Goal: Understand process/instructions: Learn about a topic

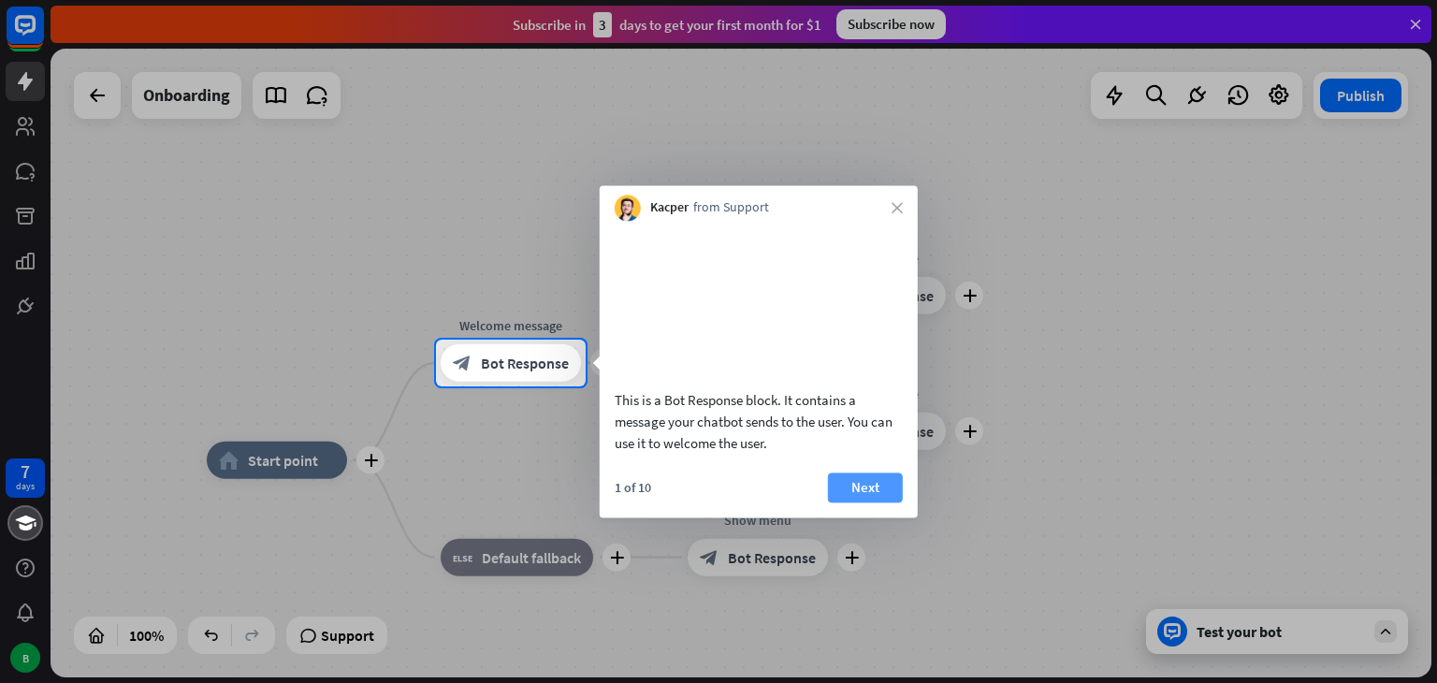
click at [850, 502] on button "Next" at bounding box center [865, 487] width 75 height 30
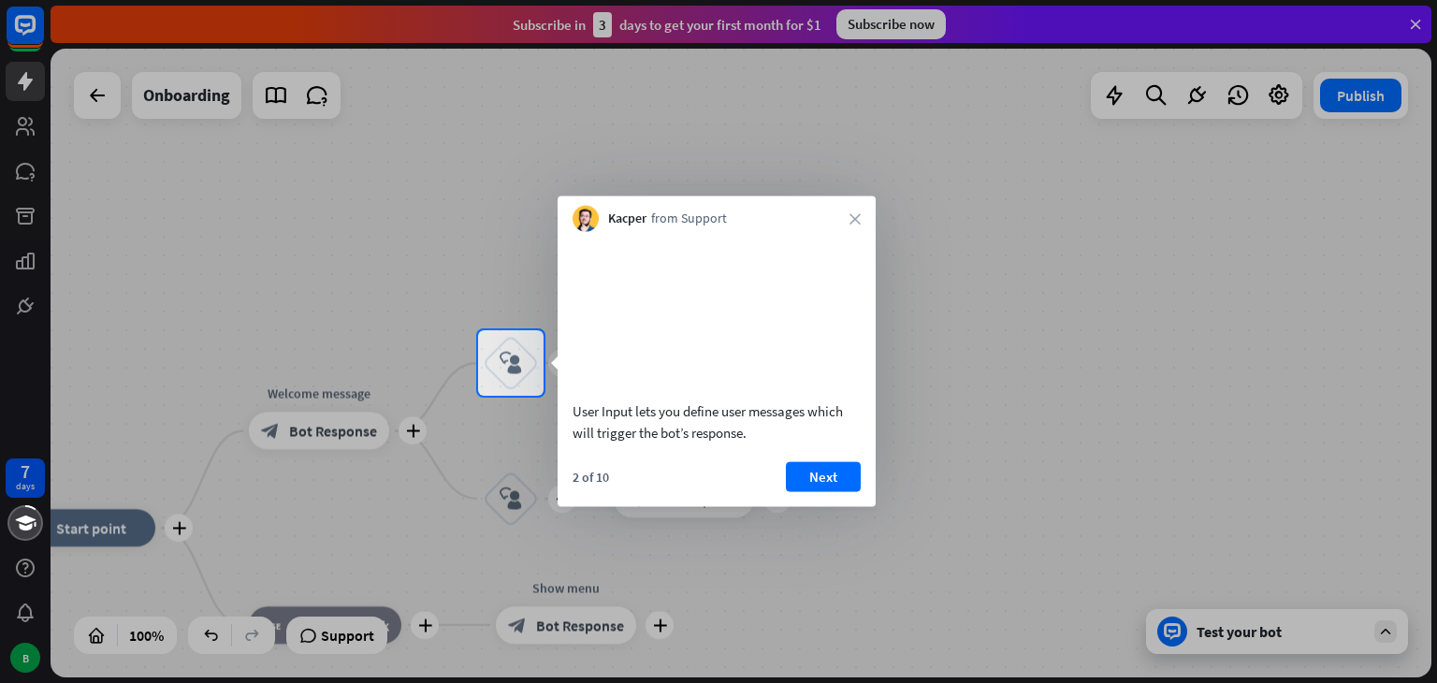
click at [850, 506] on div "2 of 10 Next" at bounding box center [717, 483] width 318 height 45
click at [842, 487] on button "Next" at bounding box center [823, 476] width 75 height 30
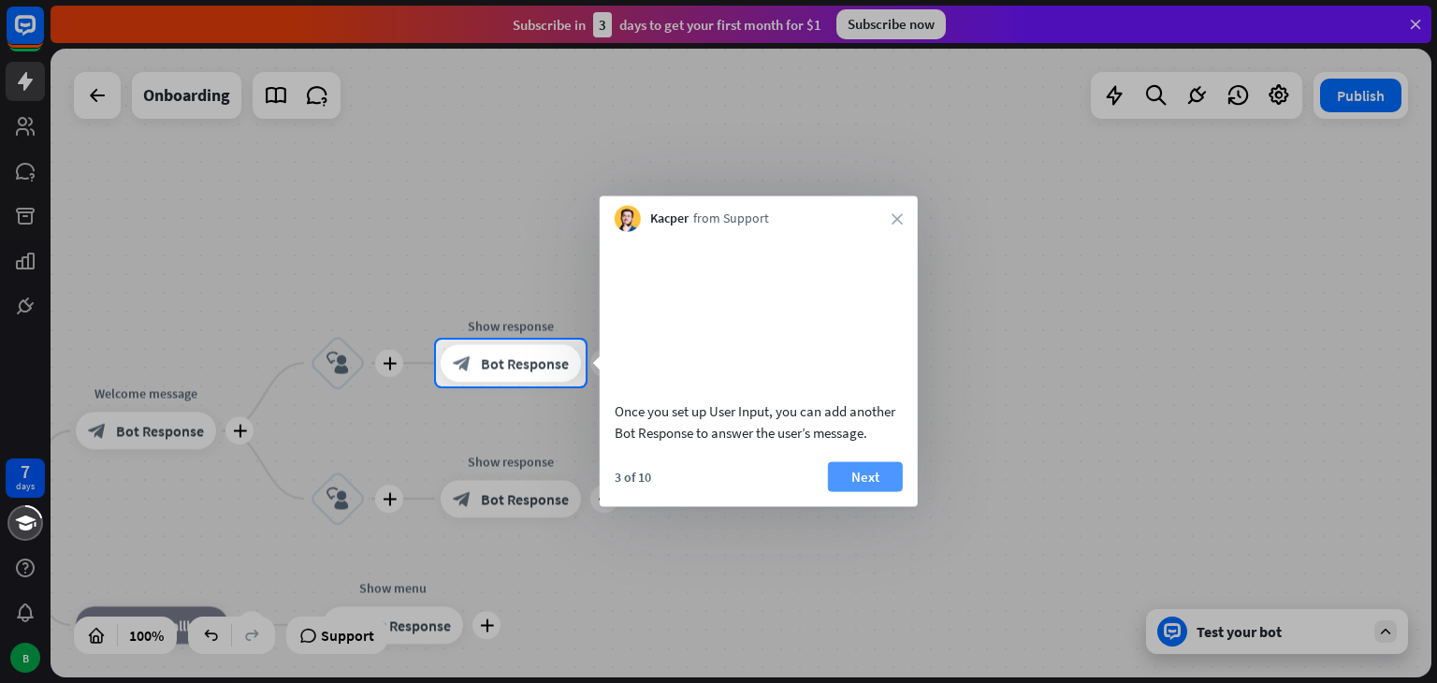
click at [857, 491] on button "Next" at bounding box center [865, 476] width 75 height 30
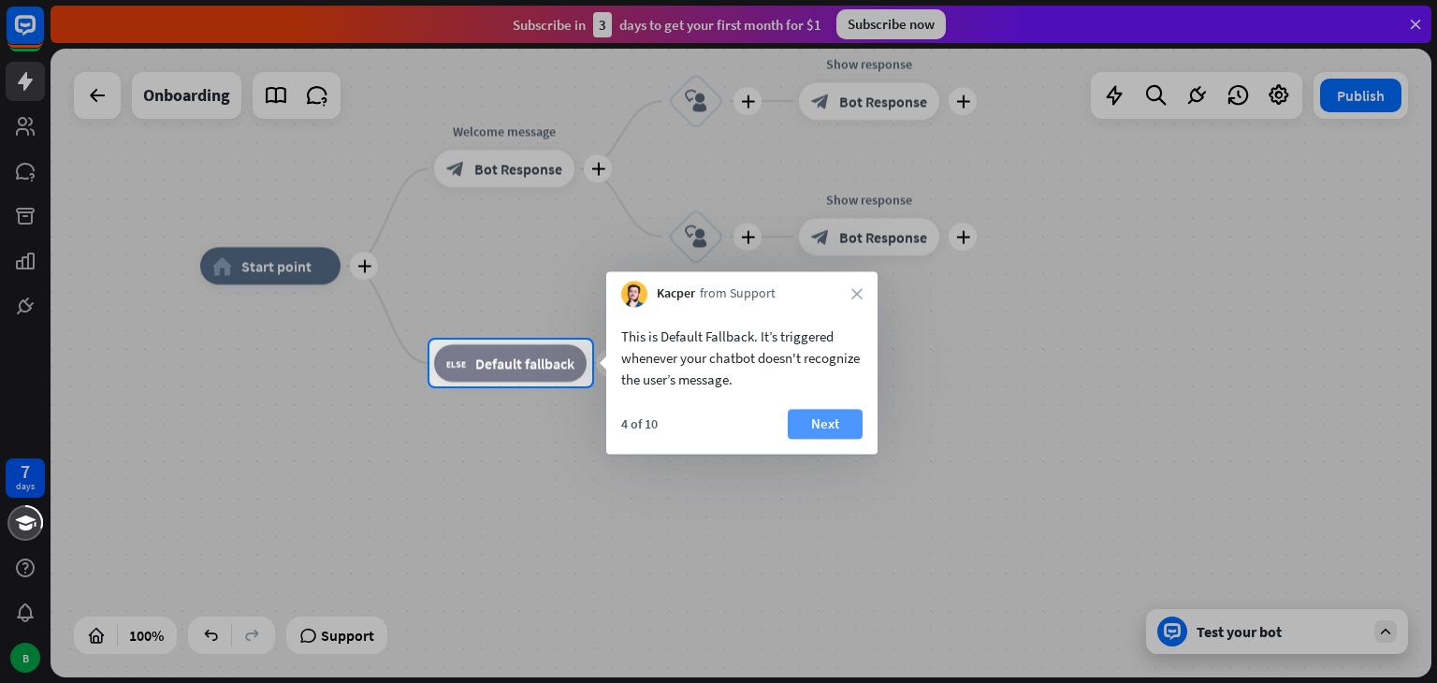
click at [827, 426] on button "Next" at bounding box center [825, 424] width 75 height 30
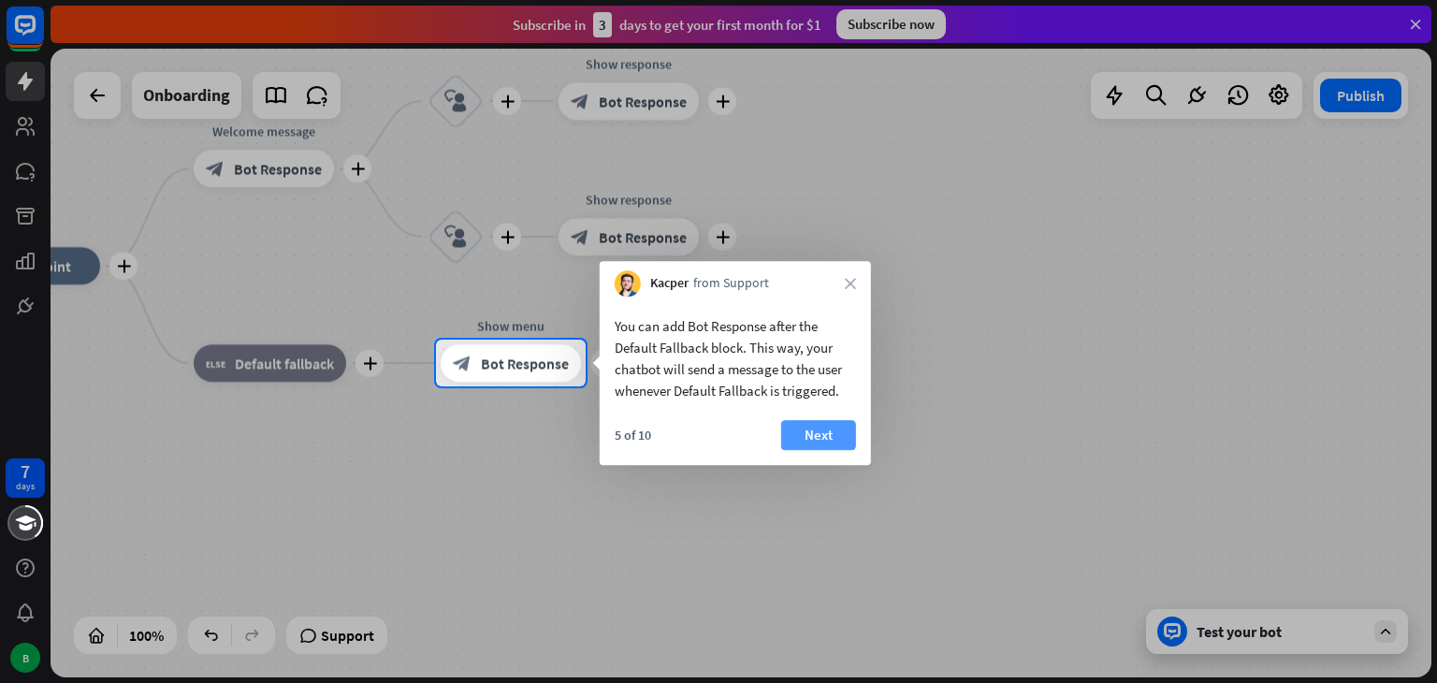
click at [827, 431] on button "Next" at bounding box center [818, 435] width 75 height 30
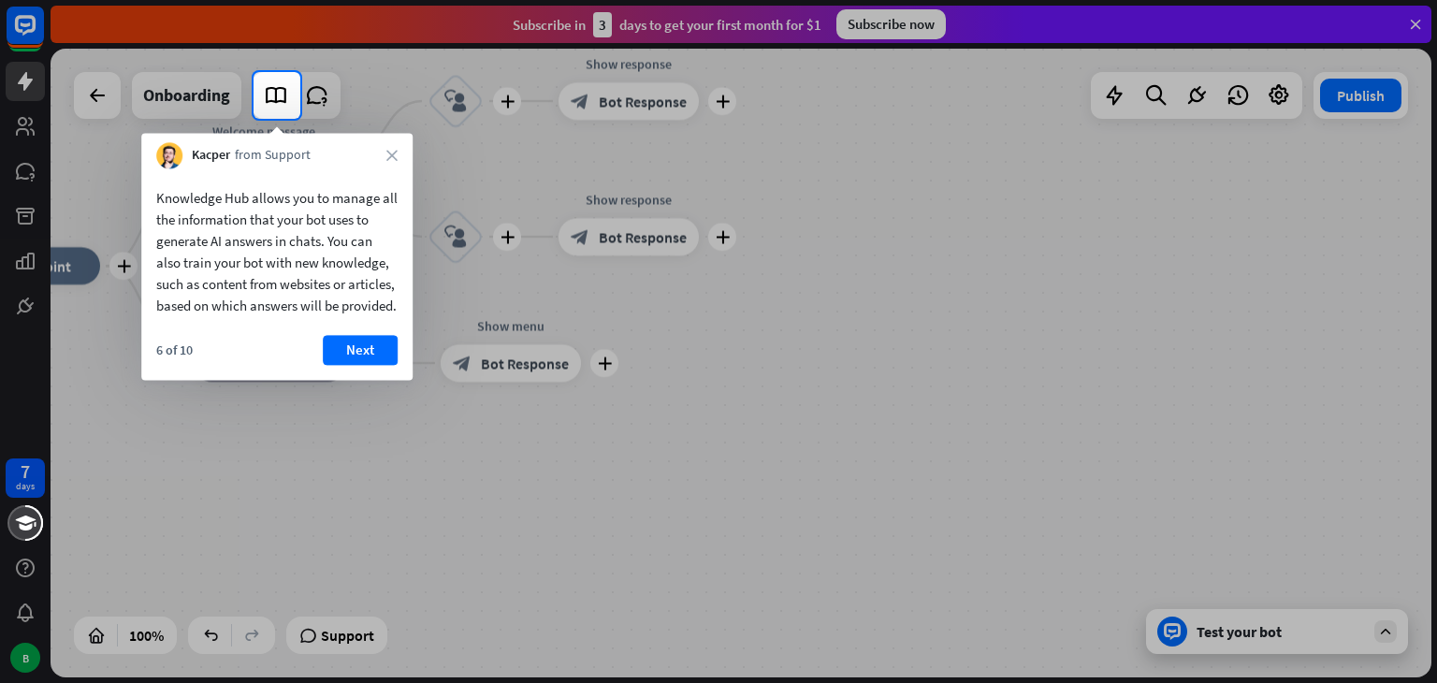
click at [363, 380] on div "6 of 10 Next" at bounding box center [276, 357] width 271 height 45
click at [369, 365] on button "Next" at bounding box center [360, 350] width 75 height 30
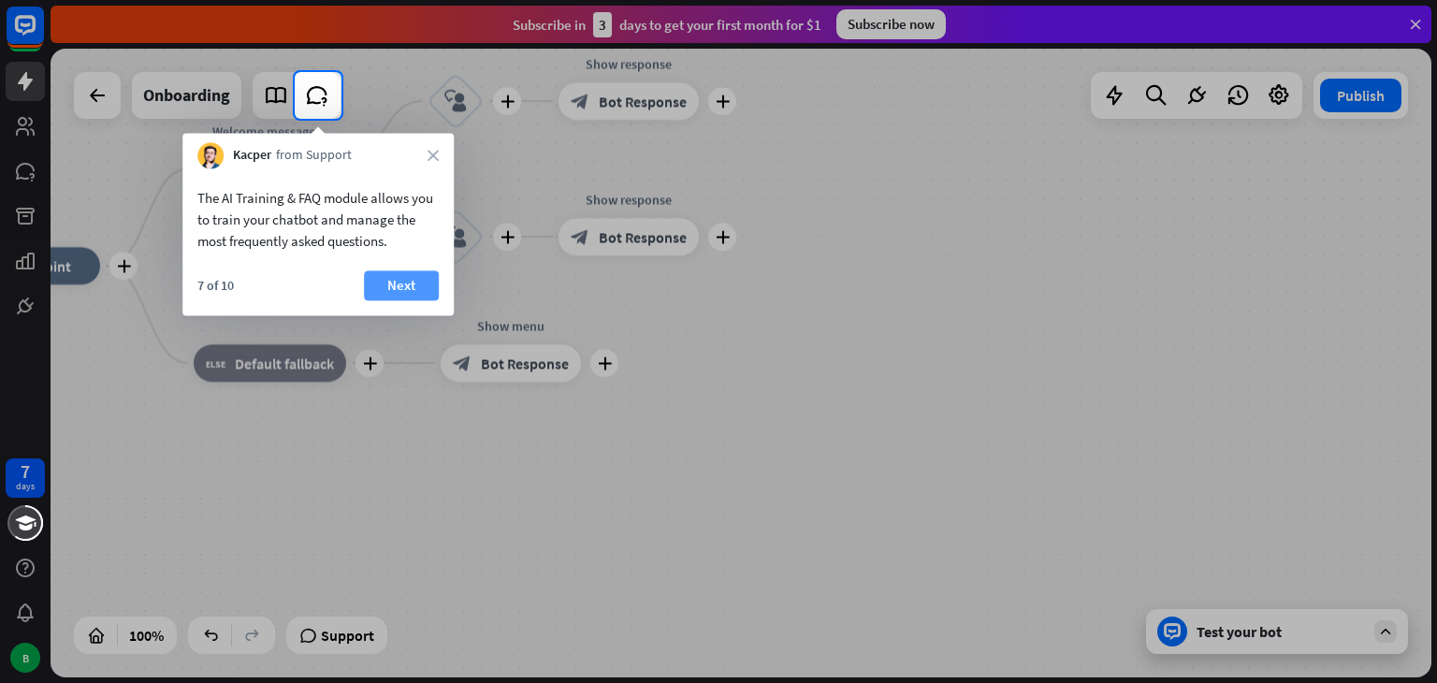
click at [413, 288] on button "Next" at bounding box center [401, 285] width 75 height 30
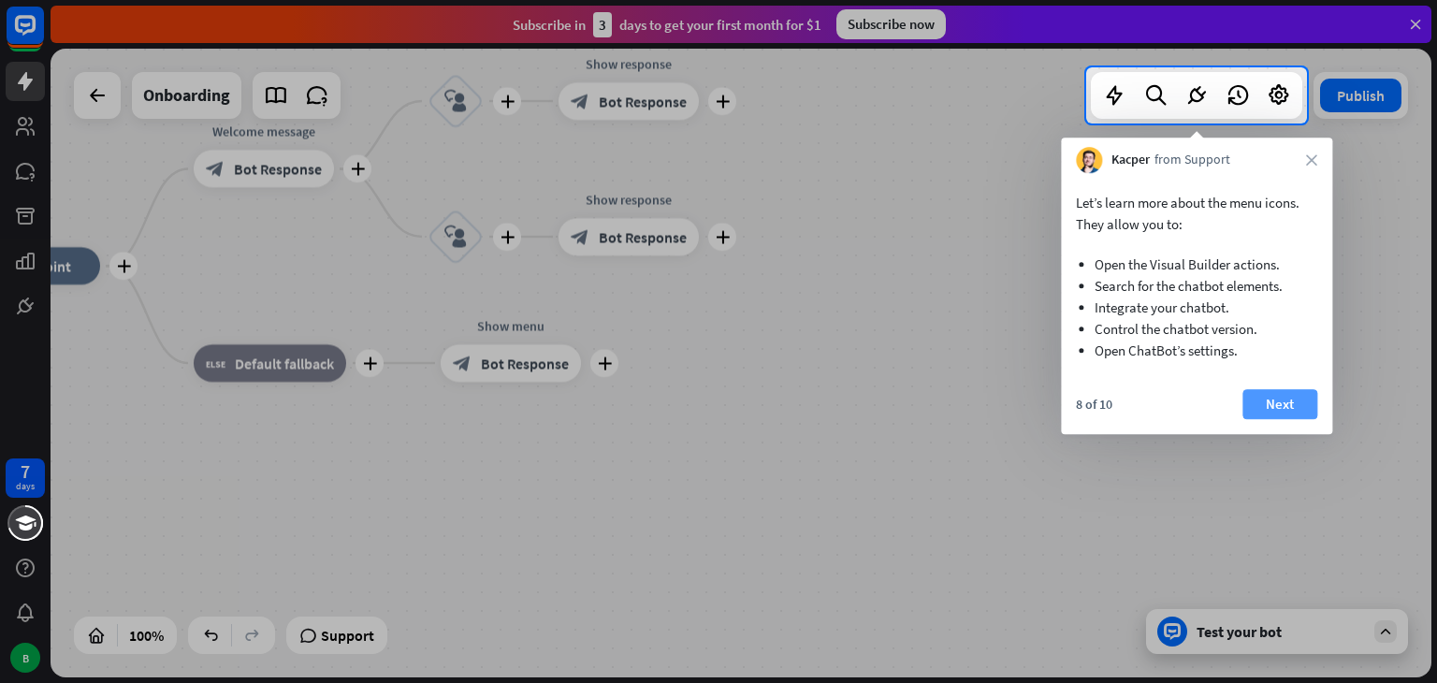
click at [1280, 395] on button "Next" at bounding box center [1279, 404] width 75 height 30
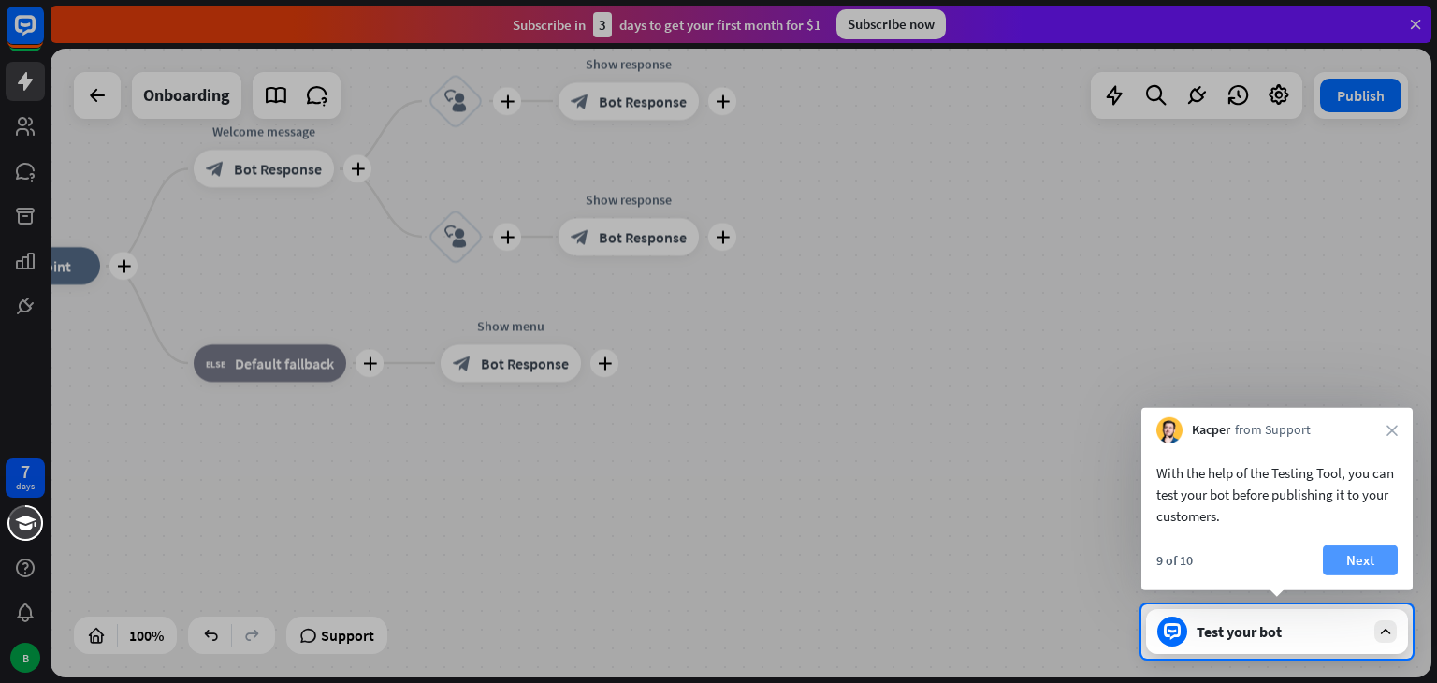
click at [1383, 567] on button "Next" at bounding box center [1360, 560] width 75 height 30
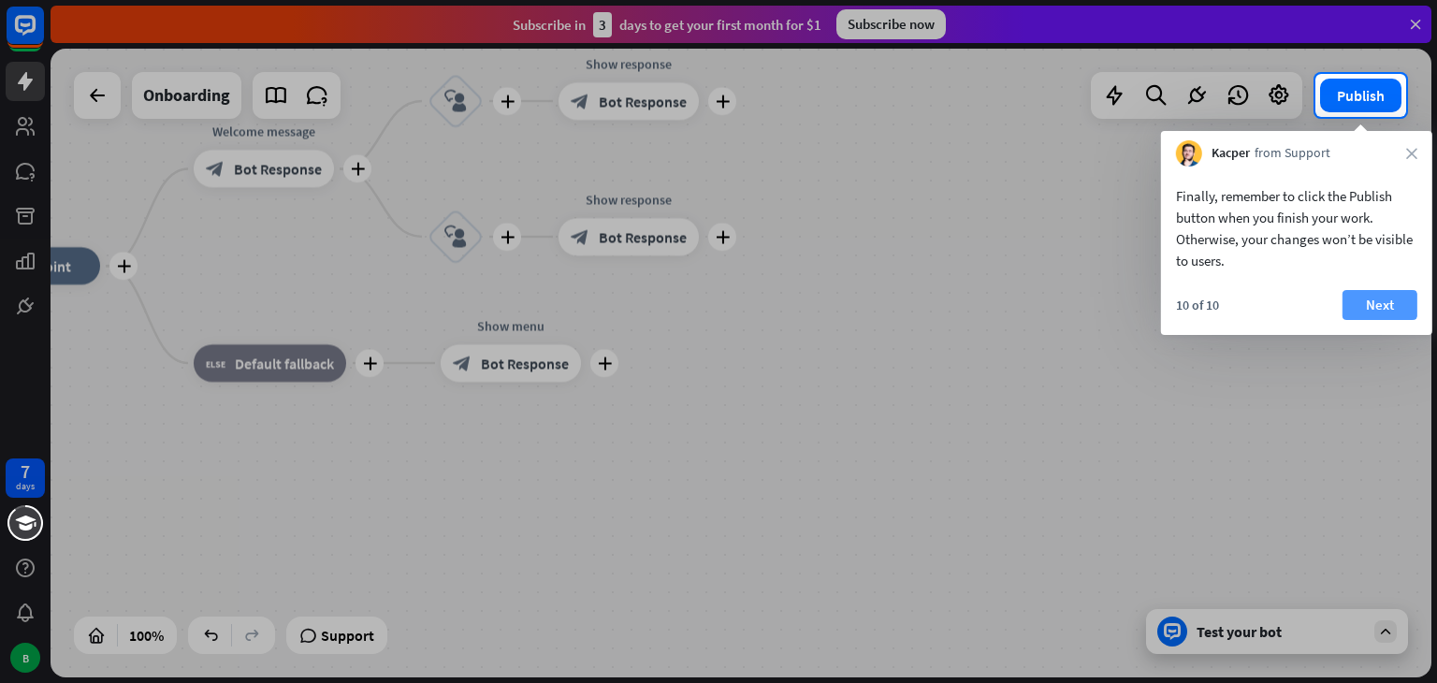
click at [1387, 303] on button "Next" at bounding box center [1379, 305] width 75 height 30
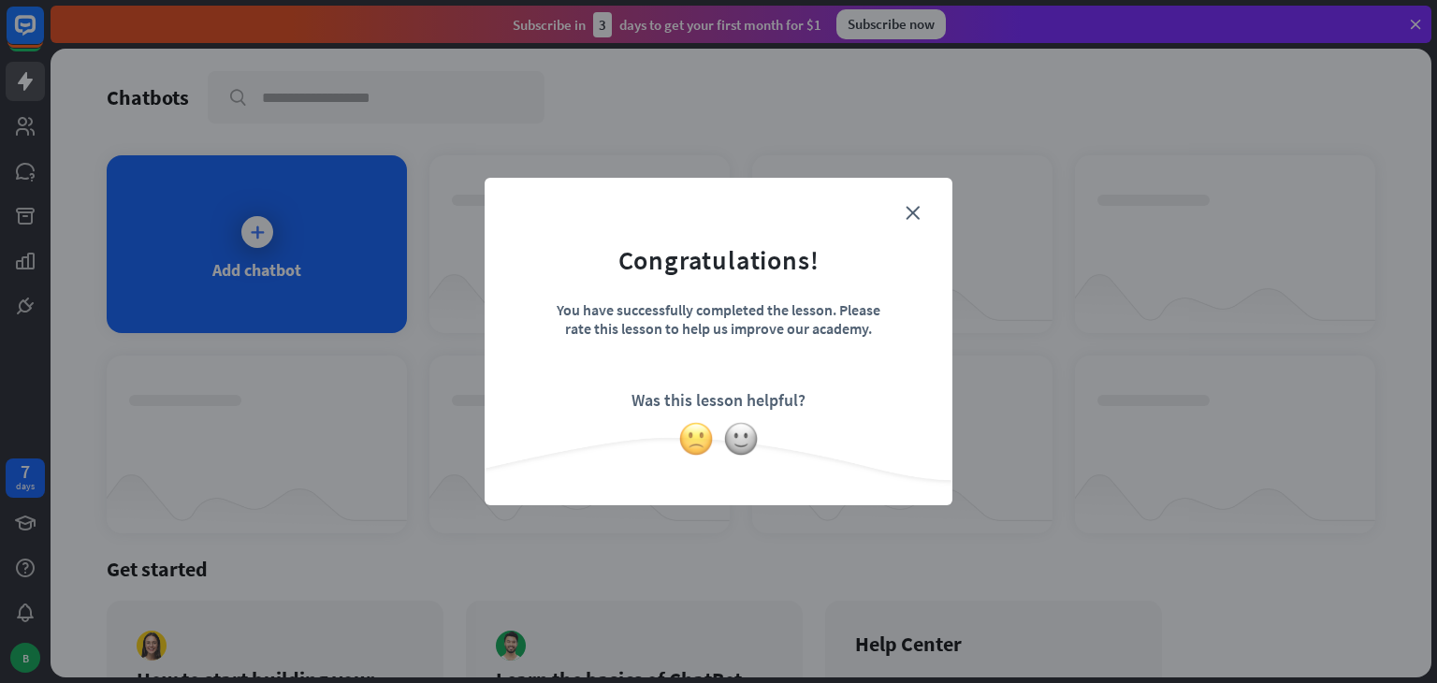
click at [691, 445] on img at bounding box center [696, 439] width 36 height 36
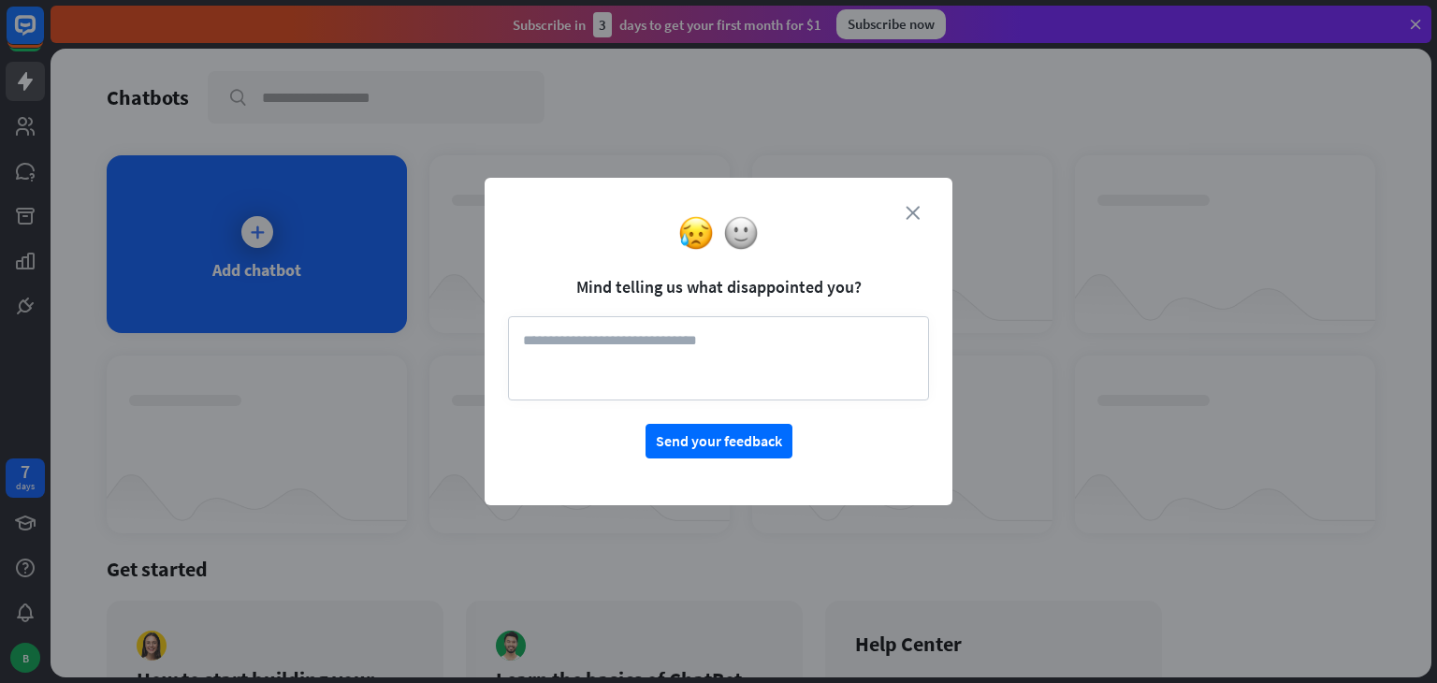
click at [914, 215] on div at bounding box center [719, 233] width 468 height 36
click at [912, 211] on icon "close" at bounding box center [913, 213] width 14 height 14
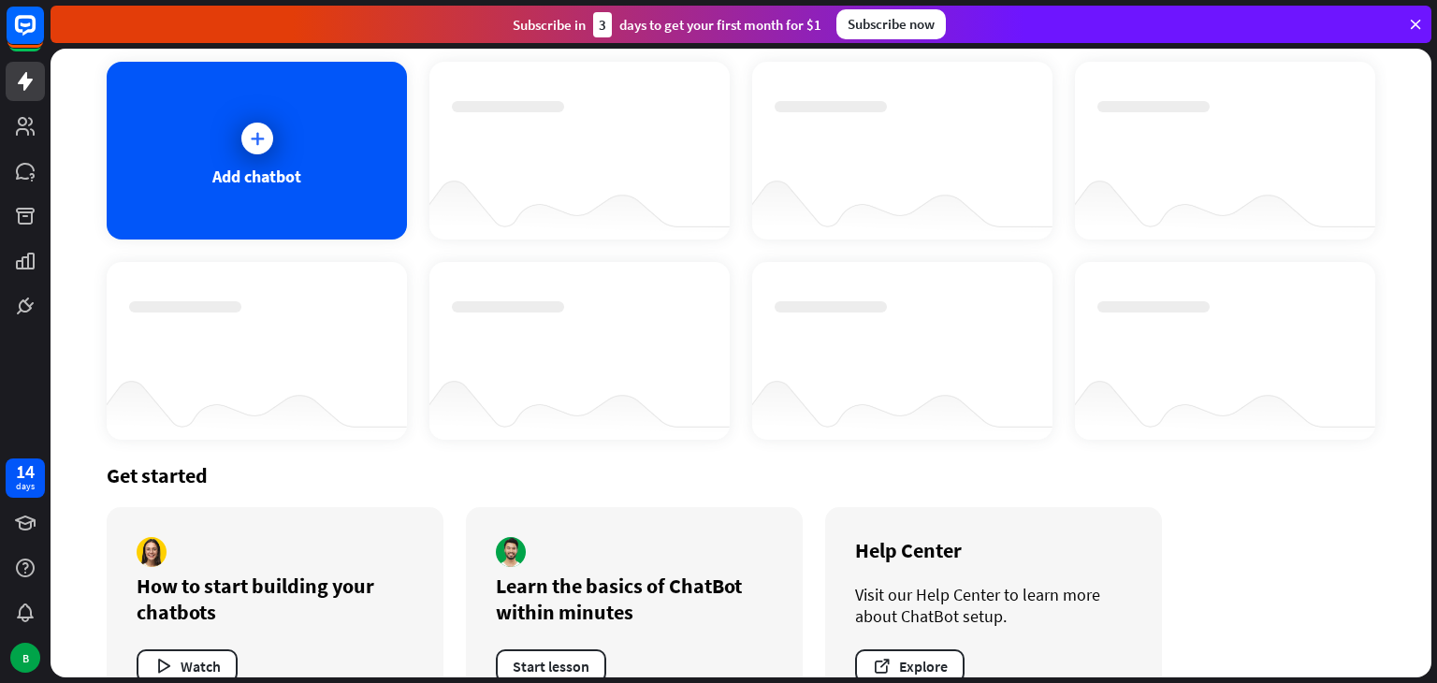
scroll to position [151, 0]
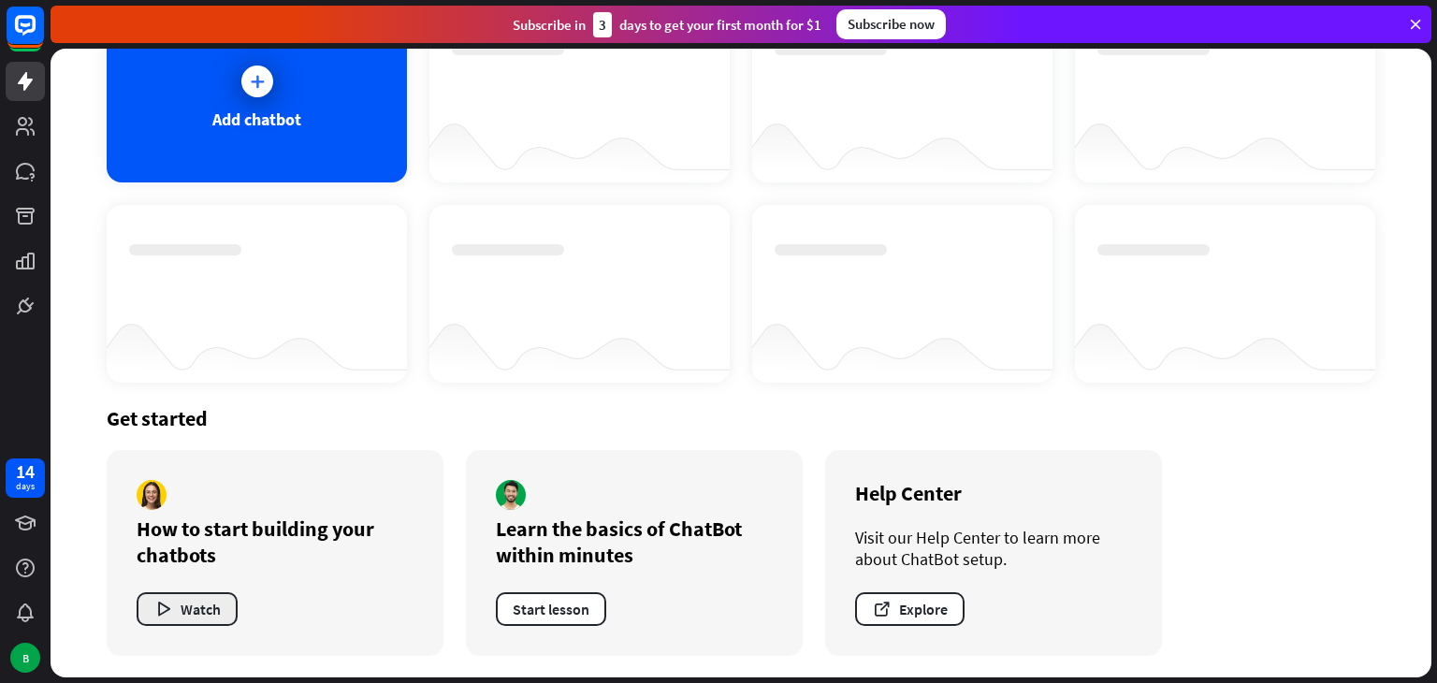
click at [195, 609] on button "Watch" at bounding box center [187, 609] width 101 height 34
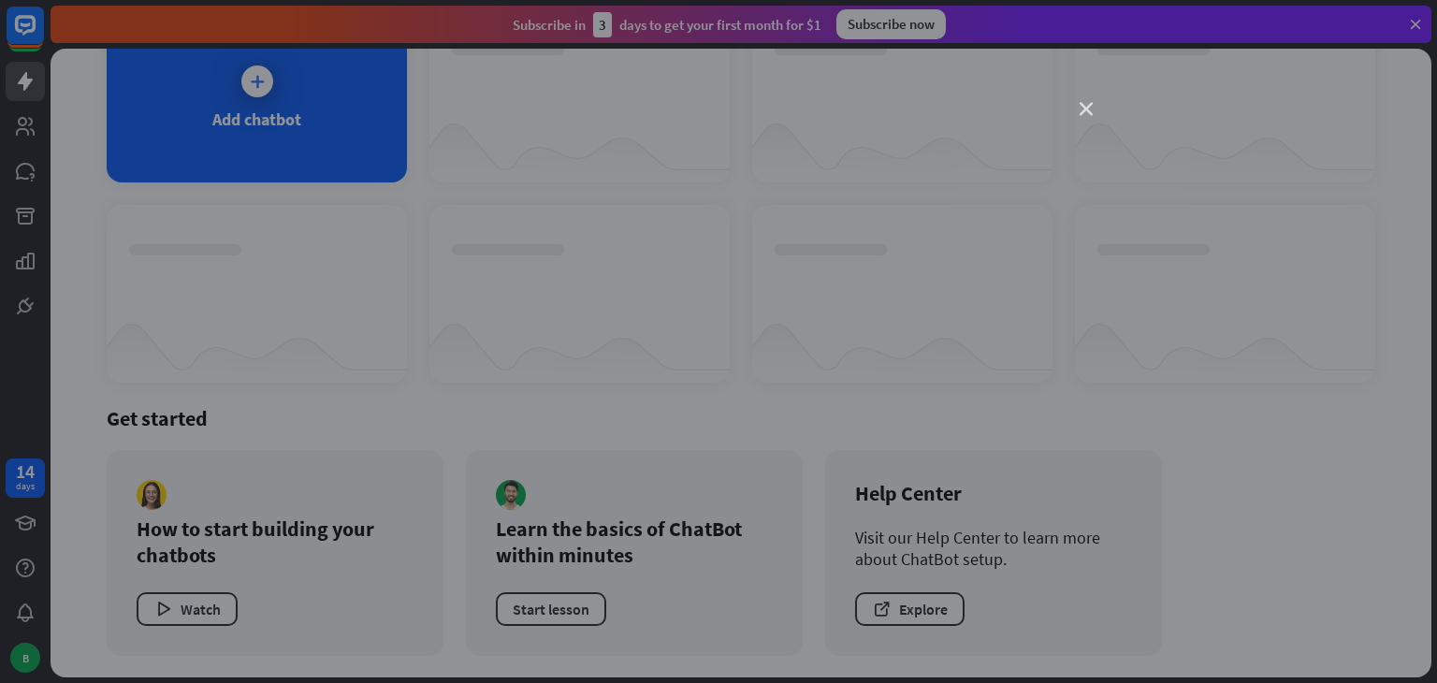
click at [1085, 110] on icon "close" at bounding box center [1086, 109] width 13 height 13
